Goal: Information Seeking & Learning: Learn about a topic

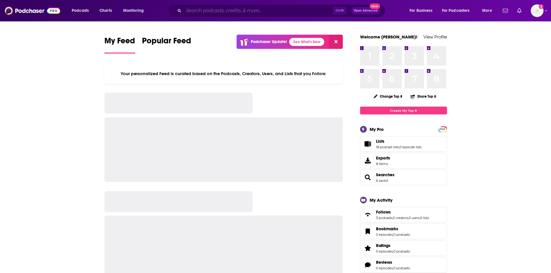
click at [268, 12] on input "Search podcasts, credits, & more..." at bounding box center [258, 10] width 149 height 9
paste input "Chasing Excellence"
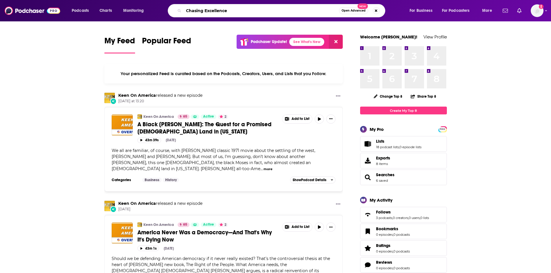
type input "Chasing Excellence"
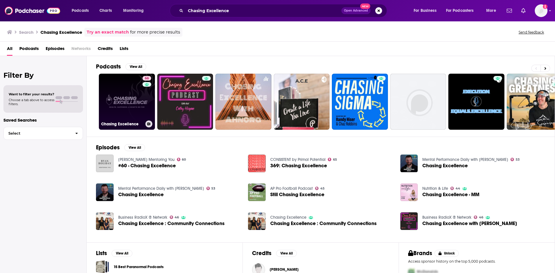
click at [137, 119] on link "66 Chasing Excellence" at bounding box center [127, 102] width 56 height 56
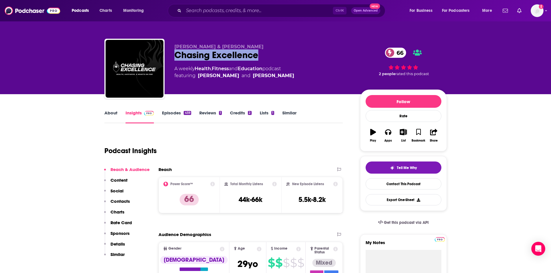
drag, startPoint x: 176, startPoint y: 56, endPoint x: 232, endPoint y: 53, distance: 55.9
click at [264, 55] on div "Chasing Excellence 66" at bounding box center [262, 54] width 176 height 11
copy h2 "Chasing Excellence"
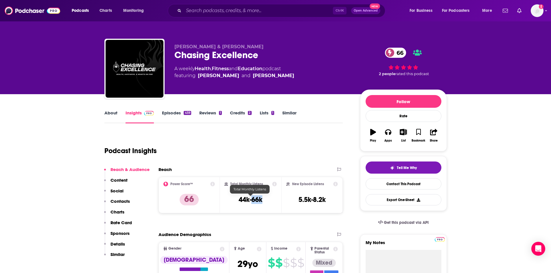
drag, startPoint x: 264, startPoint y: 201, endPoint x: 251, endPoint y: 201, distance: 13.0
click at [251, 201] on div "Total Monthly Listens 44k-66k" at bounding box center [250, 195] width 52 height 27
copy h3 "66k"
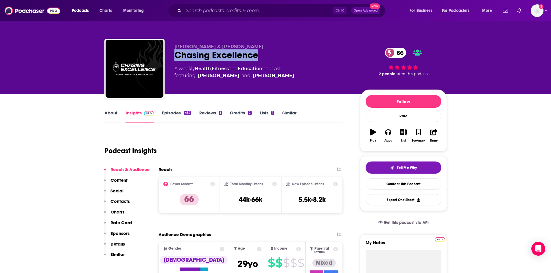
drag, startPoint x: 175, startPoint y: 56, endPoint x: 259, endPoint y: 52, distance: 84.5
click at [259, 52] on div "Chasing Excellence 66" at bounding box center [262, 54] width 176 height 11
copy h2 "Chasing Excellence"
